Goal: Information Seeking & Learning: Learn about a topic

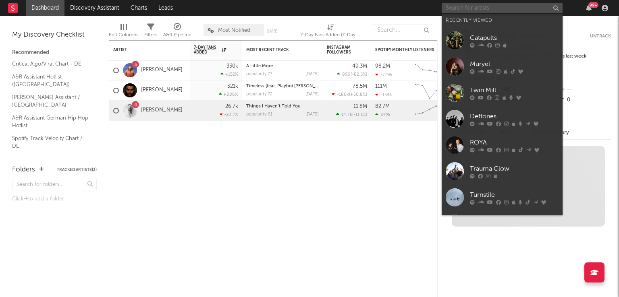
click at [475, 10] on input "text" at bounding box center [502, 8] width 121 height 10
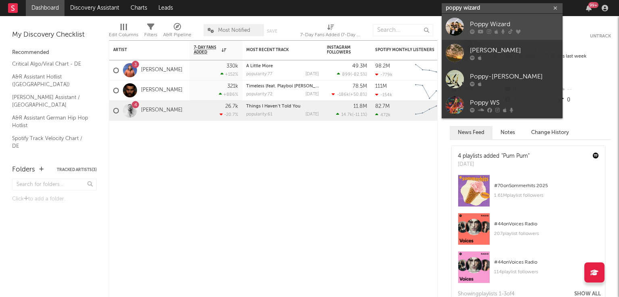
type input "poppy wizard"
click at [460, 21] on div at bounding box center [455, 27] width 18 height 18
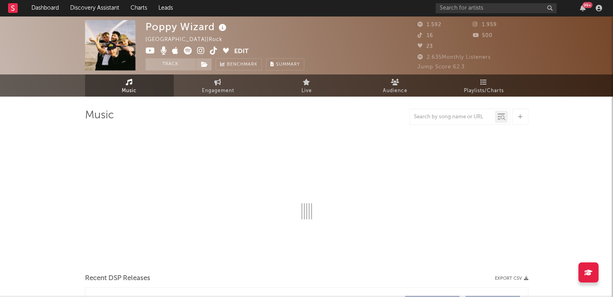
select select "6m"
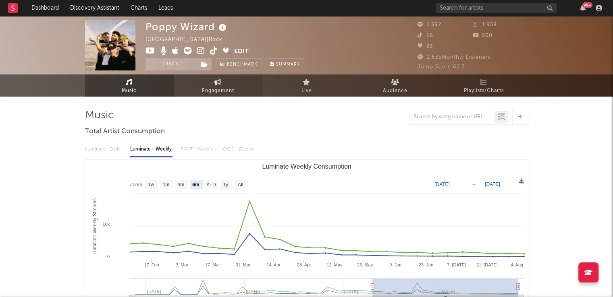
click at [216, 89] on span "Engagement" at bounding box center [218, 91] width 32 height 10
select select "1w"
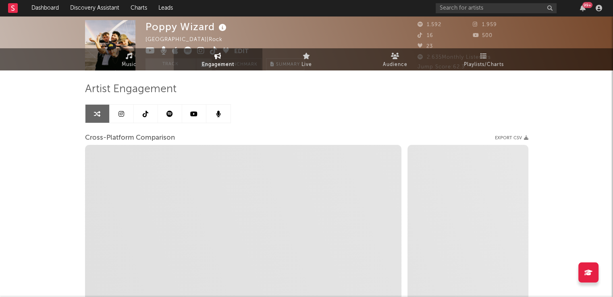
select select "1m"
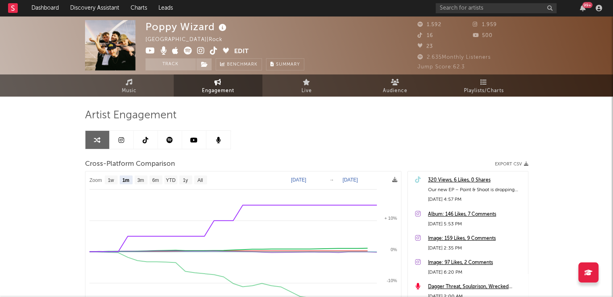
click at [170, 139] on icon at bounding box center [169, 140] width 6 height 6
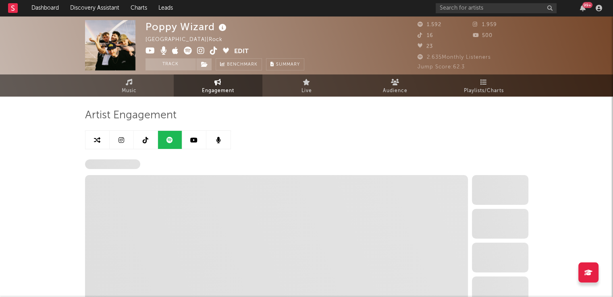
select select "6m"
select select "1w"
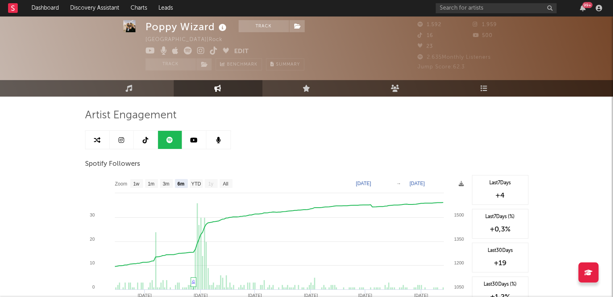
scroll to position [81, 0]
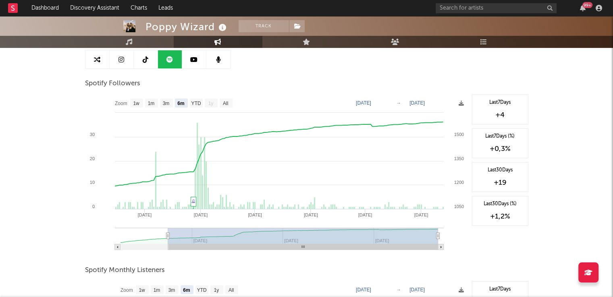
click at [114, 58] on link at bounding box center [122, 59] width 24 height 18
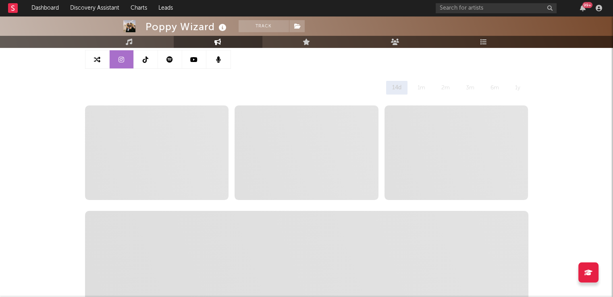
select select "6m"
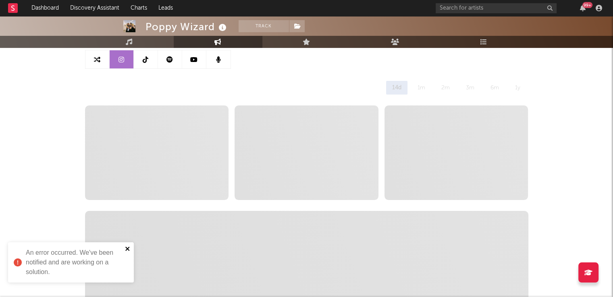
click at [127, 250] on icon "close" at bounding box center [128, 249] width 6 height 6
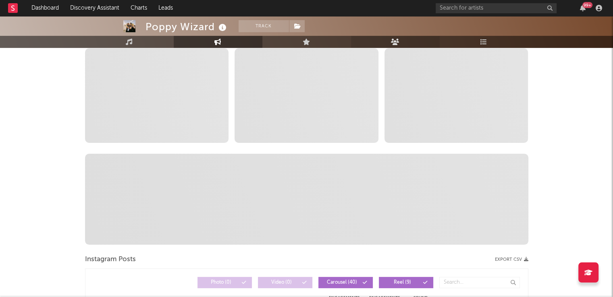
scroll to position [40, 0]
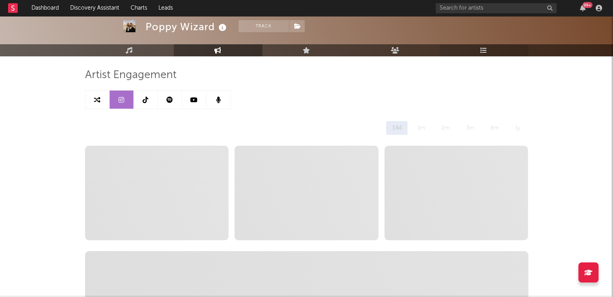
click at [481, 50] on icon at bounding box center [483, 50] width 7 height 6
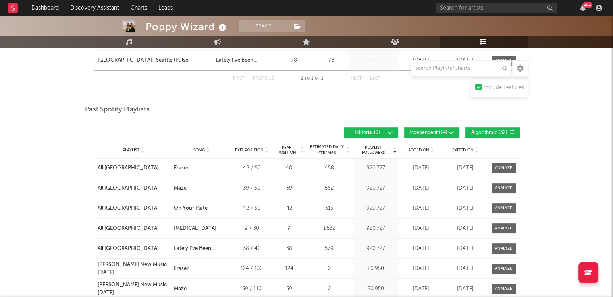
scroll to position [403, 0]
click at [423, 132] on span "Independent ( 14 )" at bounding box center [428, 132] width 38 height 5
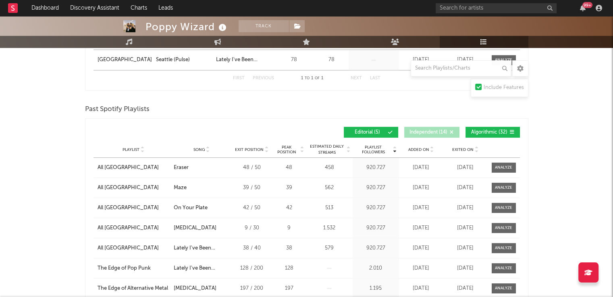
click at [500, 130] on span "Algorithmic ( 32 )" at bounding box center [489, 132] width 37 height 5
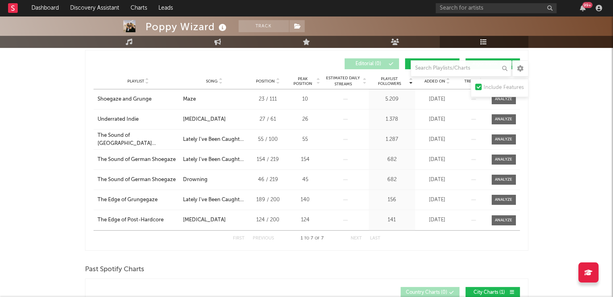
scroll to position [0, 0]
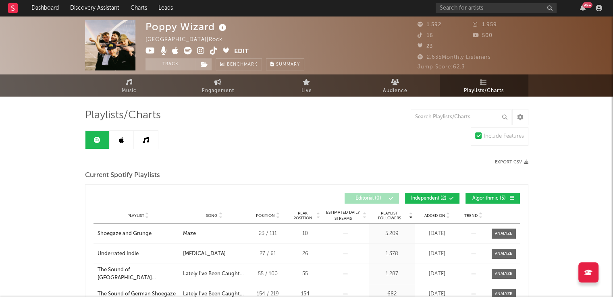
click at [116, 138] on link at bounding box center [122, 140] width 24 height 18
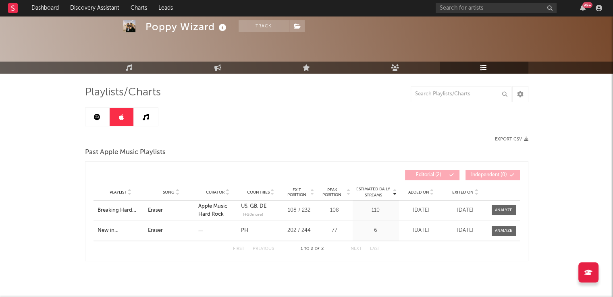
scroll to position [35, 0]
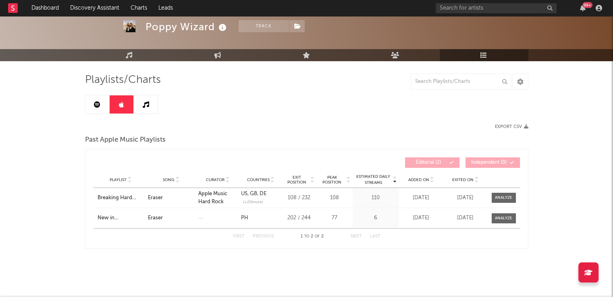
click at [147, 109] on link at bounding box center [146, 104] width 24 height 18
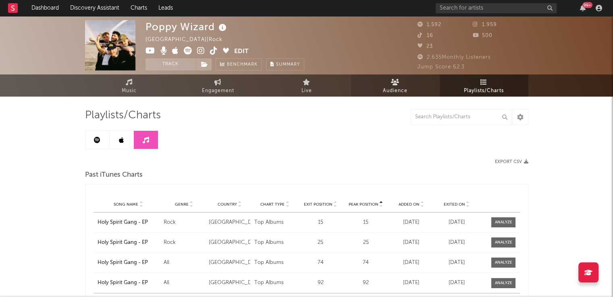
click at [384, 87] on span "Audience" at bounding box center [395, 91] width 25 height 10
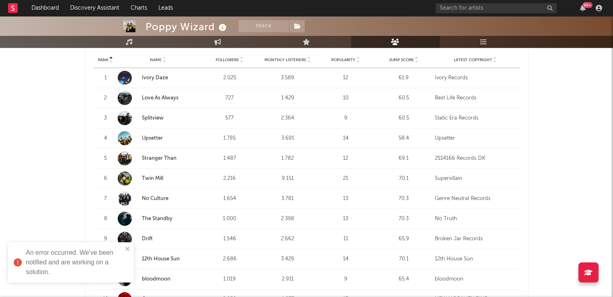
scroll to position [403, 0]
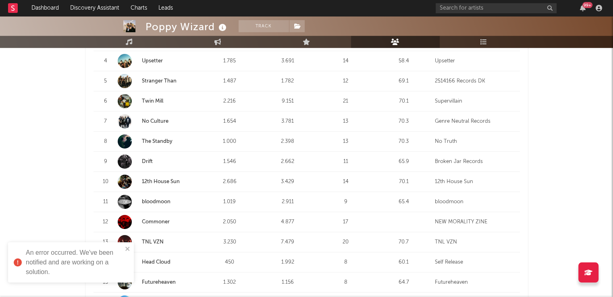
click at [154, 102] on link "Twin Mill" at bounding box center [152, 101] width 21 height 5
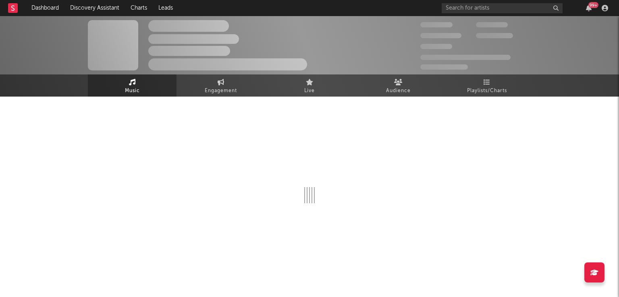
select select "6m"
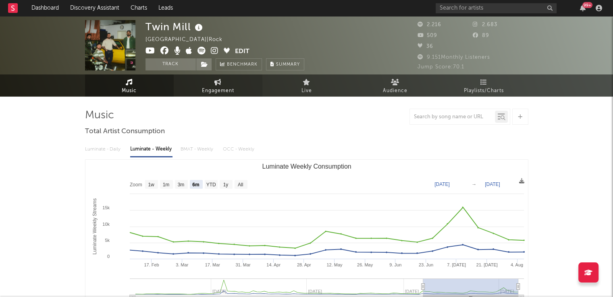
click at [222, 91] on span "Engagement" at bounding box center [218, 91] width 32 height 10
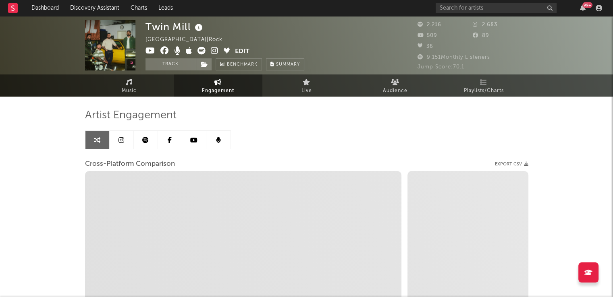
select select "1w"
click at [128, 137] on link at bounding box center [122, 140] width 24 height 18
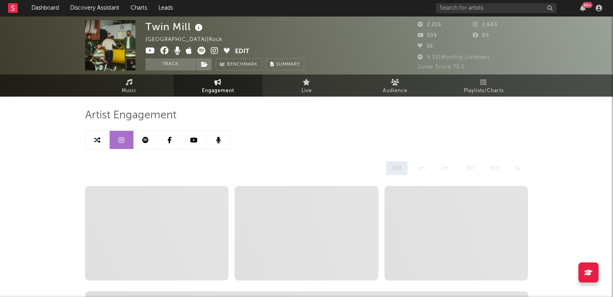
select select "6m"
